Goal: Task Accomplishment & Management: Use online tool/utility

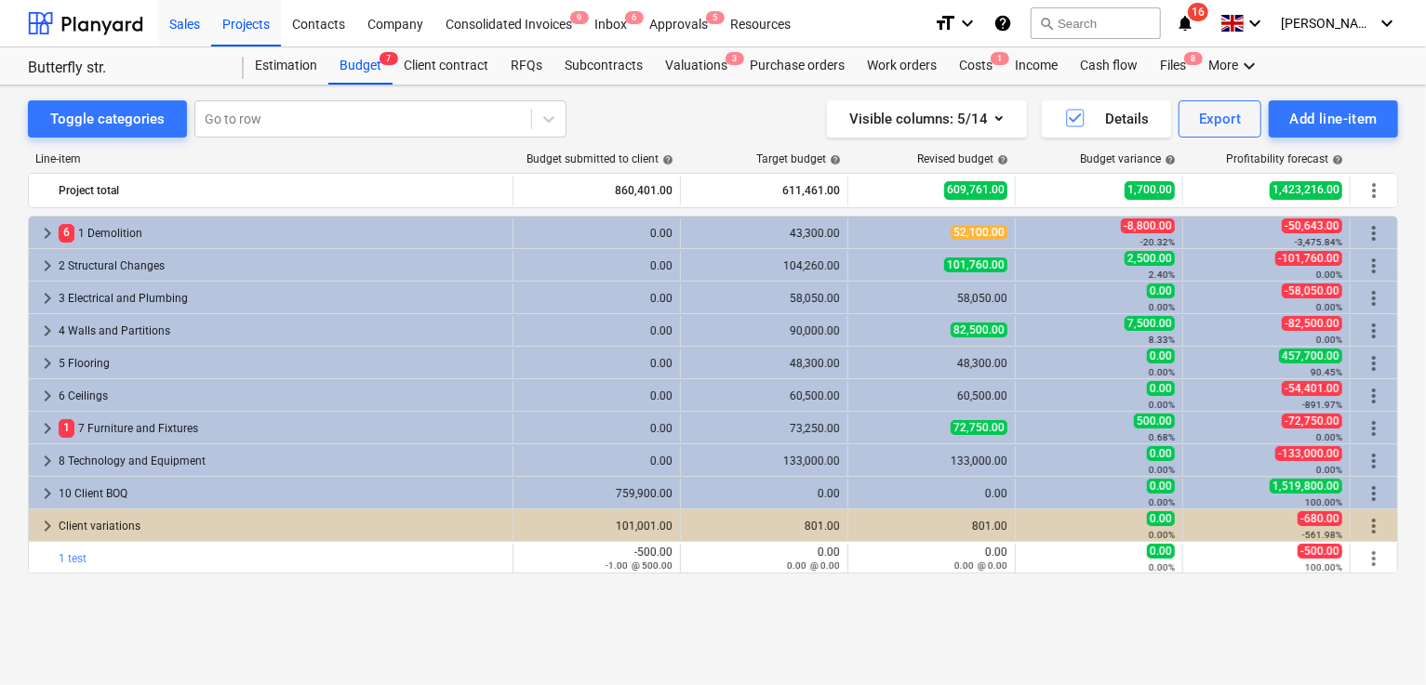
click at [179, 23] on div "Sales" at bounding box center [184, 22] width 53 height 47
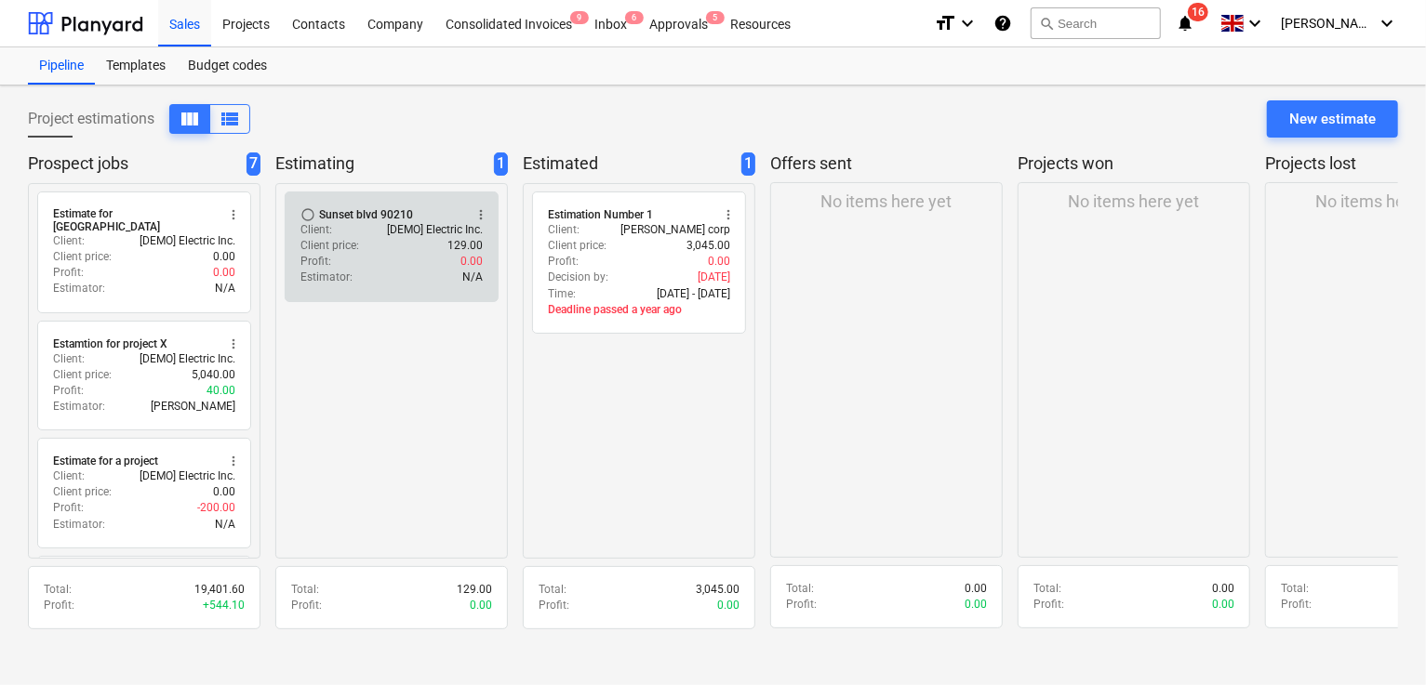
click at [369, 218] on div "Sunset blvd 90210" at bounding box center [366, 214] width 94 height 15
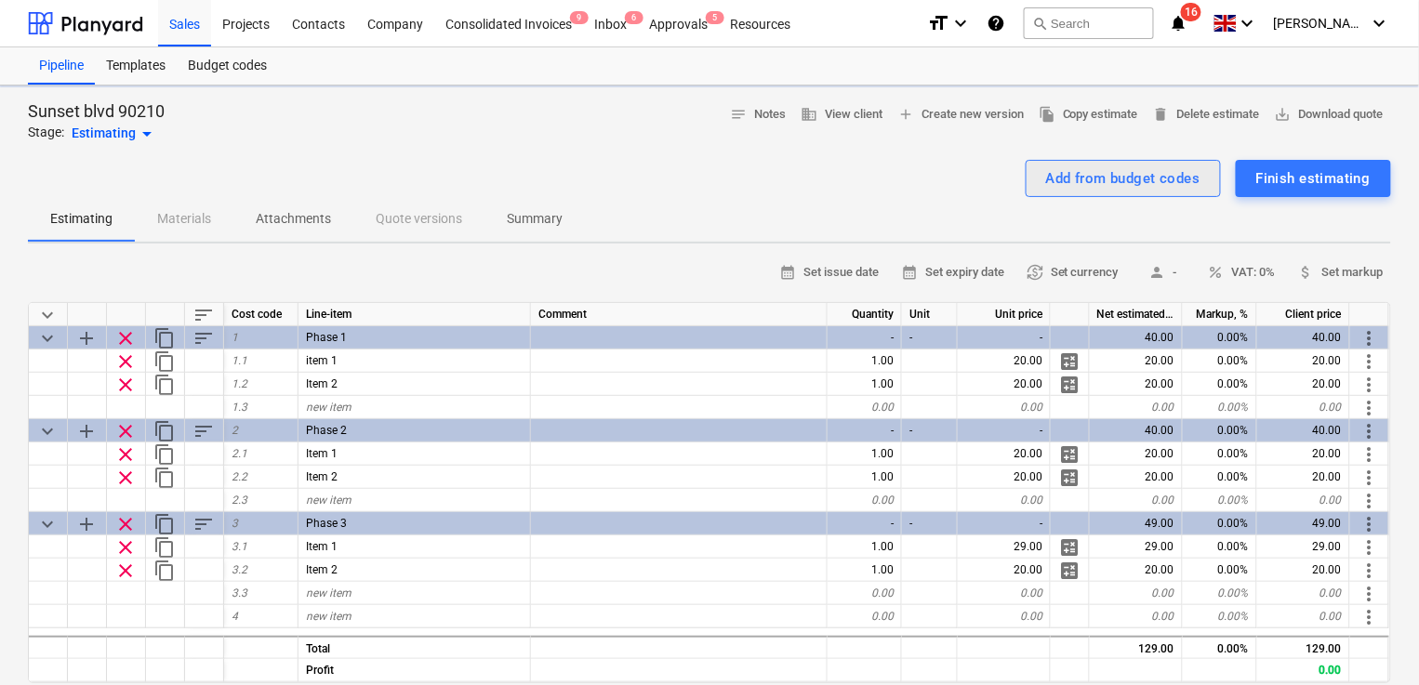
click at [1107, 178] on div "Add from budget codes Finish estimating" at bounding box center [709, 178] width 1363 height 37
click at [1098, 170] on div "Add from budget codes" at bounding box center [1123, 178] width 154 height 24
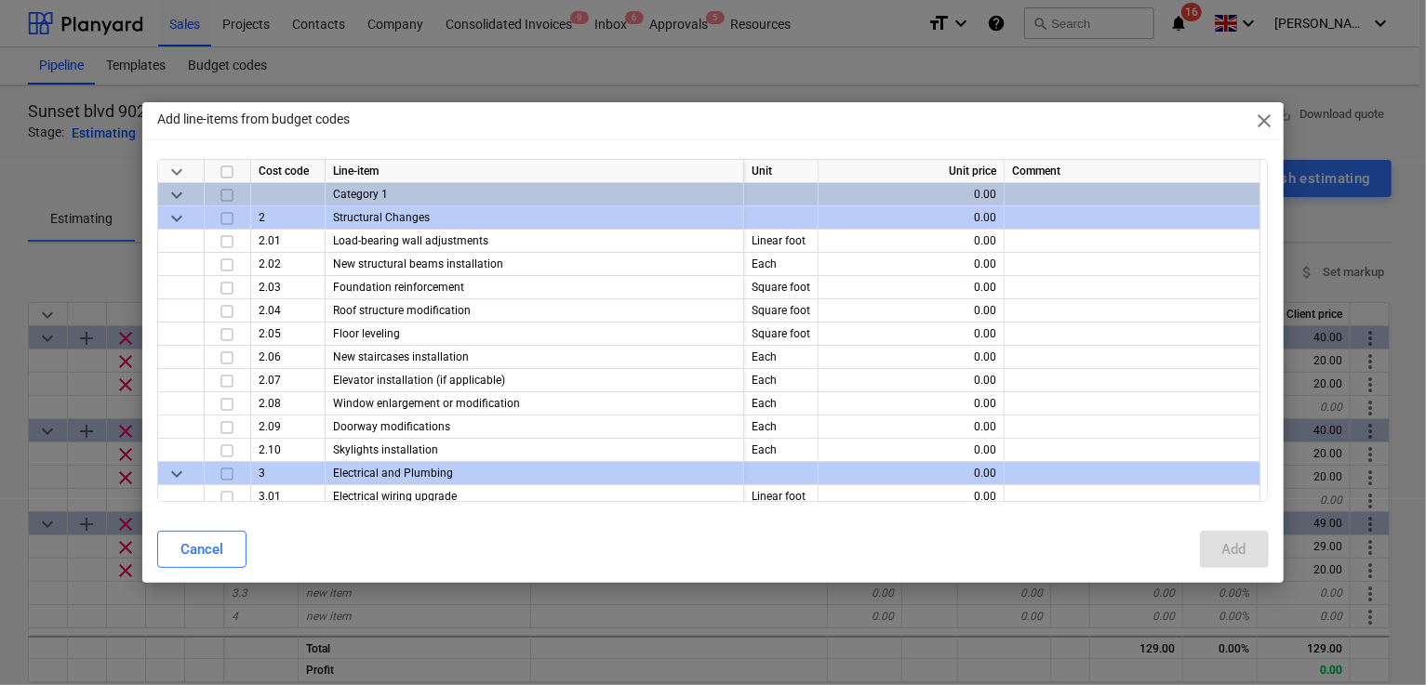
click at [174, 174] on span "keyboard_arrow_down" at bounding box center [177, 172] width 22 height 22
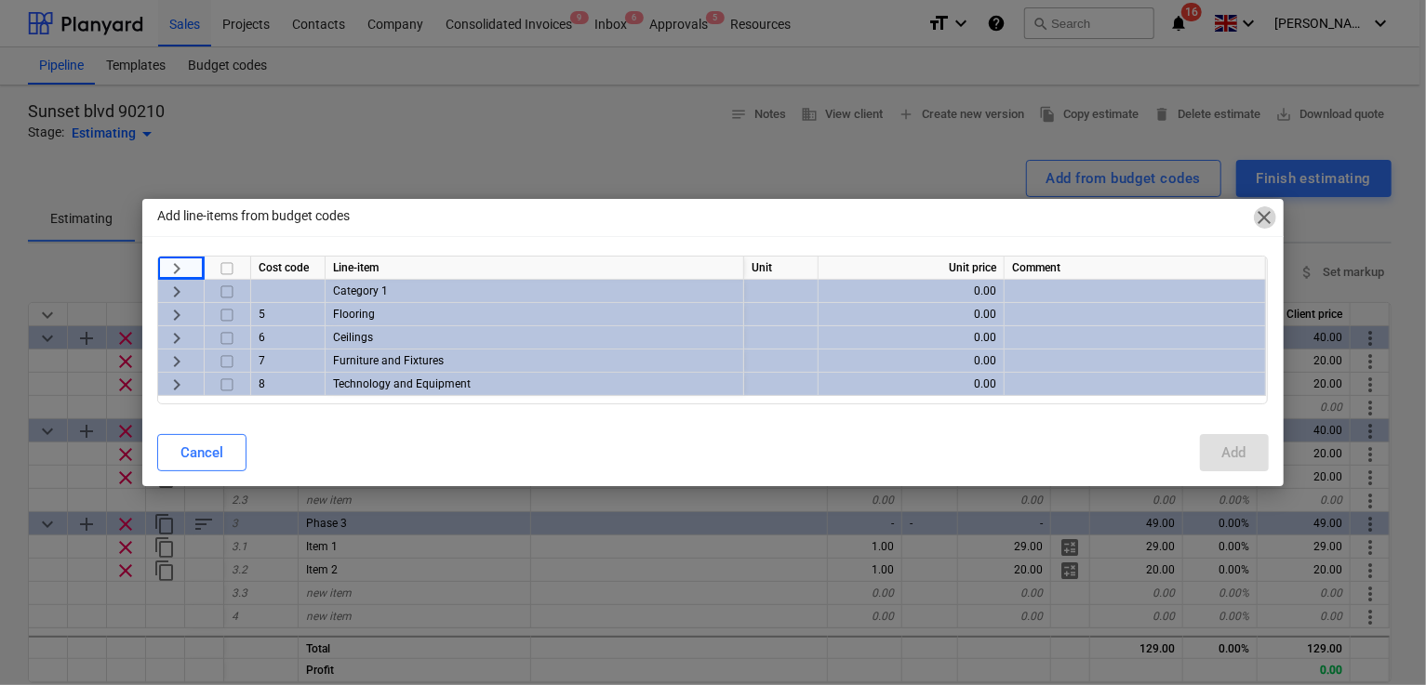
click at [1255, 220] on span "close" at bounding box center [1264, 217] width 22 height 22
type textarea "x"
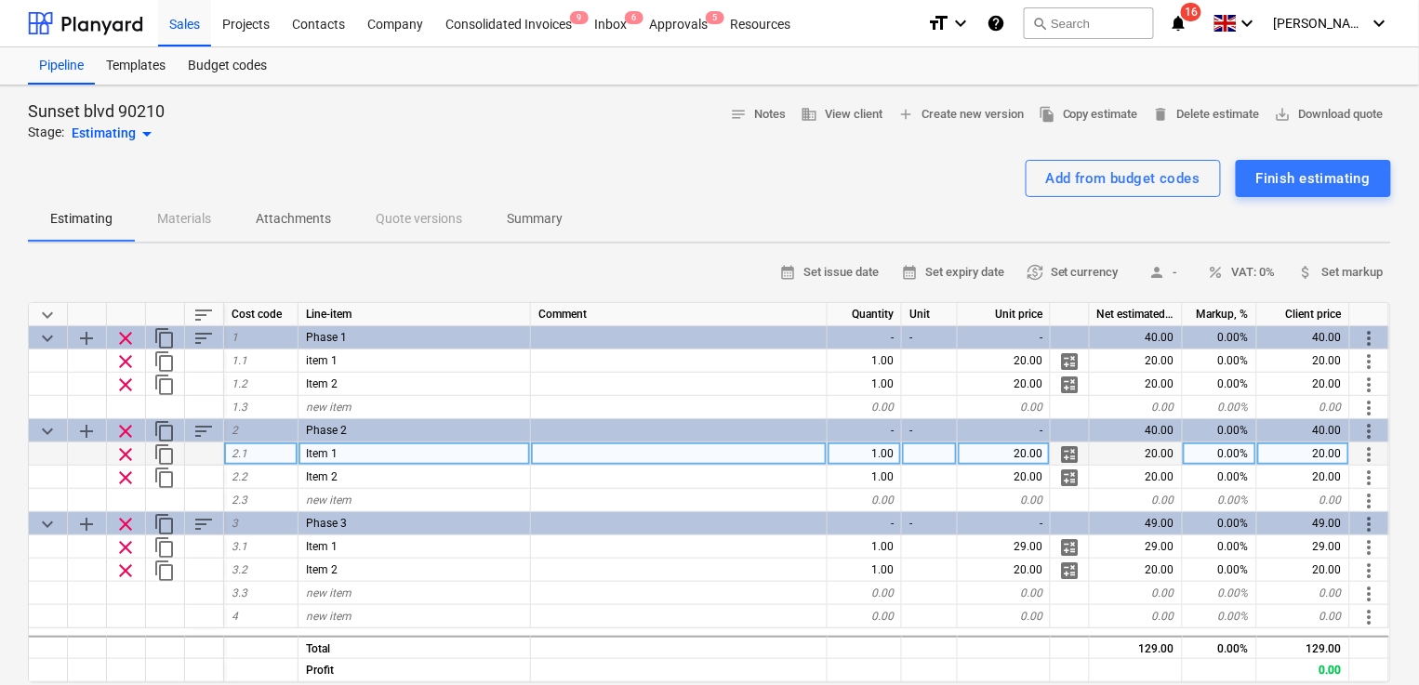
click at [1372, 451] on span "more_vert" at bounding box center [1370, 455] width 22 height 22
